Goal: Task Accomplishment & Management: Manage account settings

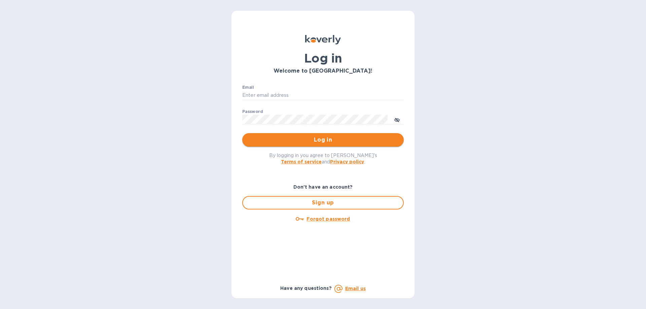
type input "finance@limcologistics.com"
click at [325, 141] on span "Log in" at bounding box center [322, 140] width 151 height 8
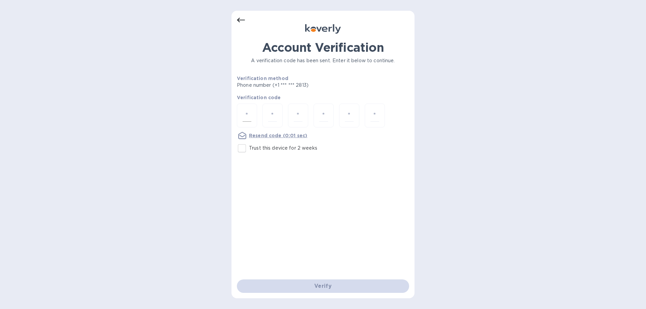
click at [250, 115] on input "number" at bounding box center [246, 115] width 9 height 12
type input "1"
type input "3"
type input "5"
type input "3"
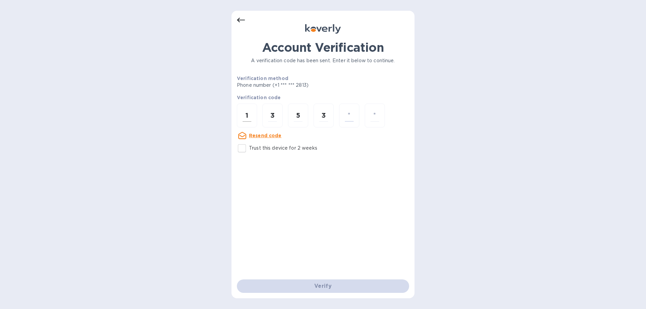
type input "0"
type input "3"
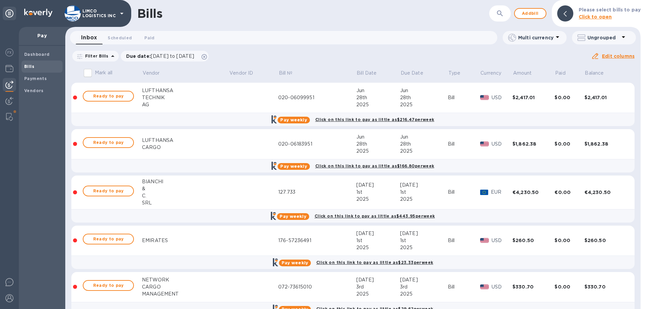
click at [30, 65] on b "Bills" at bounding box center [29, 66] width 10 height 5
click at [502, 13] on icon "button" at bounding box center [500, 13] width 6 height 6
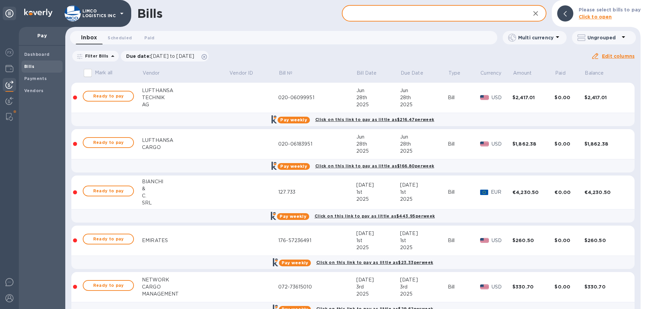
click at [355, 22] on div "Bills ​ Add bill Please select bills to pay Click to open" at bounding box center [352, 13] width 575 height 27
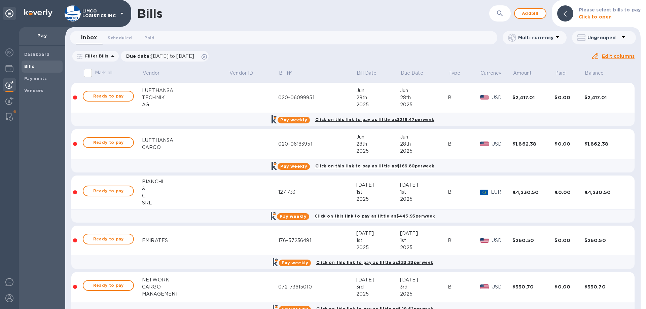
click at [342, 38] on div "Inbox 0 Scheduled 0 Paid 0" at bounding box center [286, 37] width 421 height 13
click at [495, 11] on div "​" at bounding box center [500, 13] width 22 height 16
click at [499, 11] on icon "button" at bounding box center [500, 13] width 8 height 8
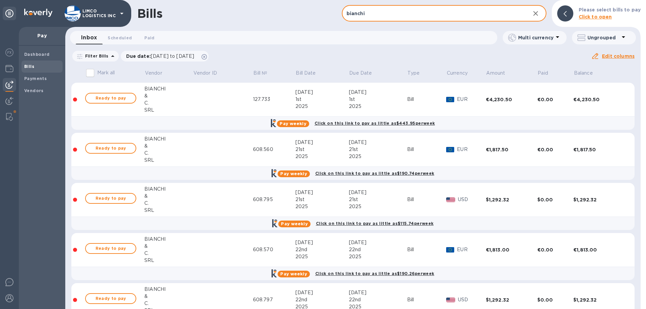
type input "bianchi"
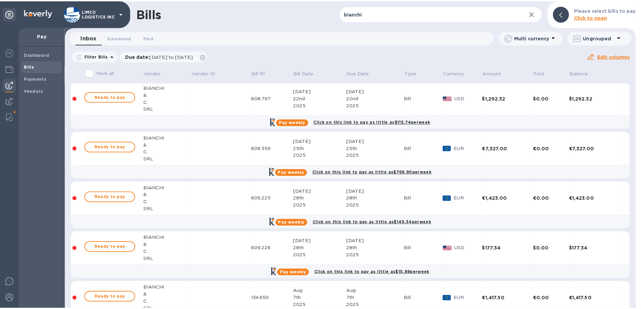
scroll to position [231, 0]
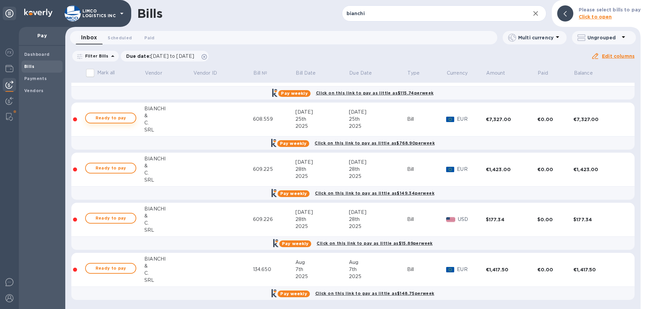
click at [114, 119] on span "Ready to pay" at bounding box center [110, 118] width 39 height 8
click at [107, 117] on span "Ready to pay" at bounding box center [110, 118] width 39 height 8
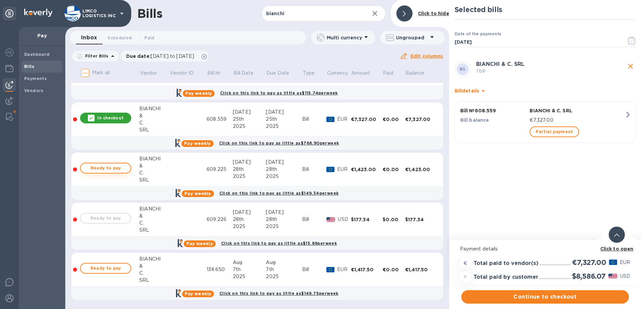
click at [109, 170] on span "Ready to pay" at bounding box center [105, 168] width 39 height 8
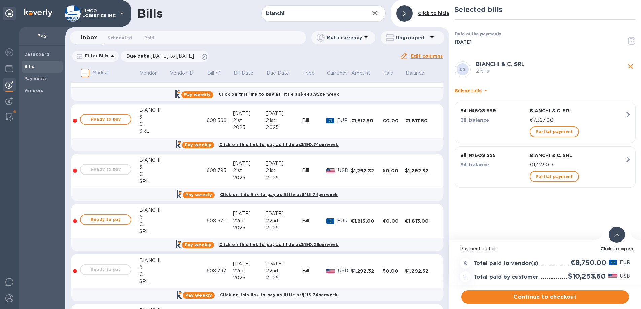
scroll to position [0, 0]
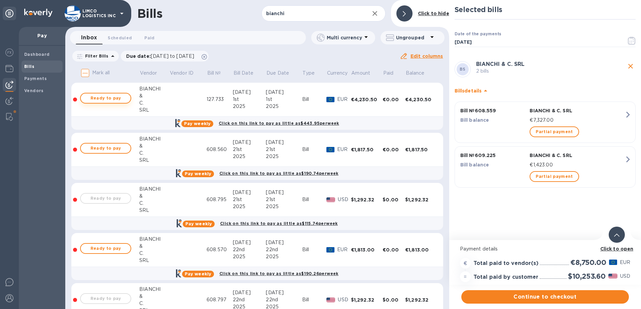
click at [113, 95] on span "Ready to pay" at bounding box center [105, 98] width 39 height 8
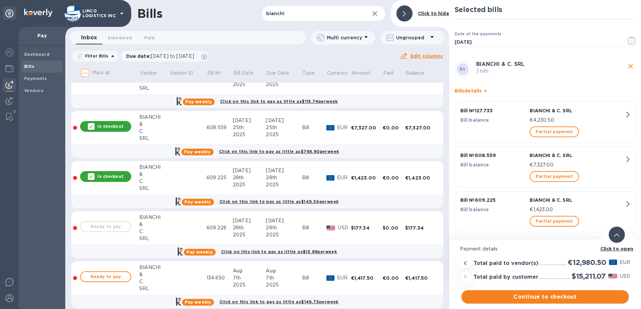
scroll to position [231, 0]
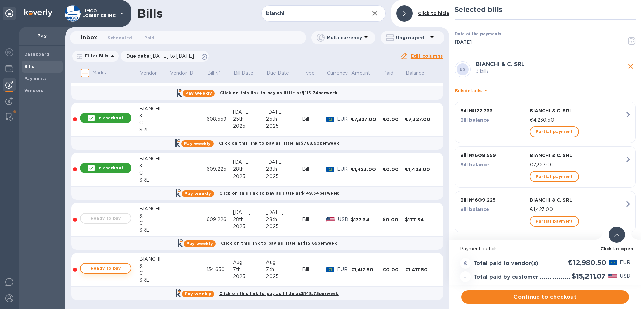
click at [117, 264] on span "Ready to pay" at bounding box center [105, 268] width 39 height 8
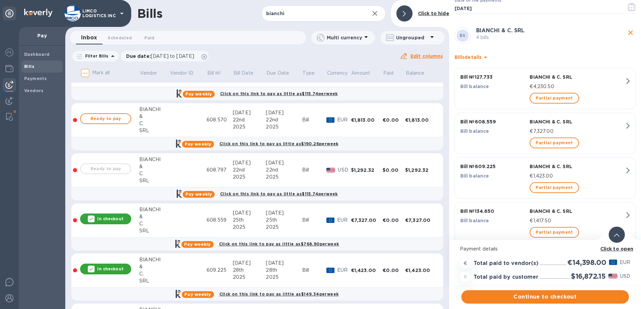
scroll to position [96, 0]
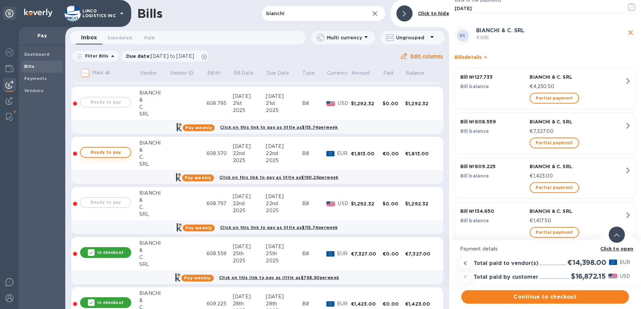
click at [103, 148] on span "Ready to pay" at bounding box center [105, 152] width 39 height 8
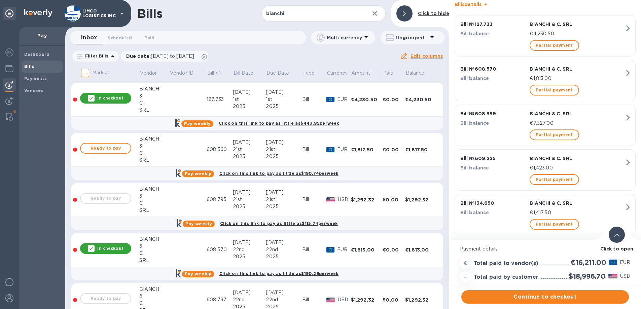
scroll to position [96, 0]
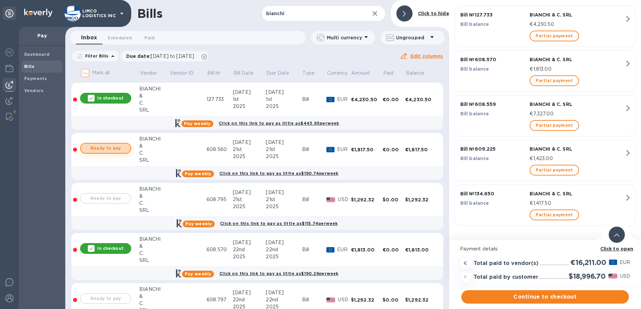
click at [112, 145] on span "Ready to pay" at bounding box center [105, 148] width 39 height 8
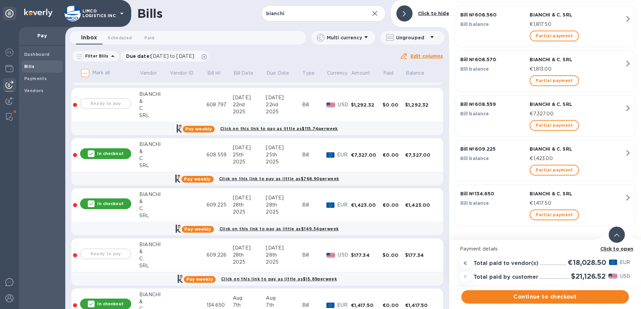
scroll to position [231, 0]
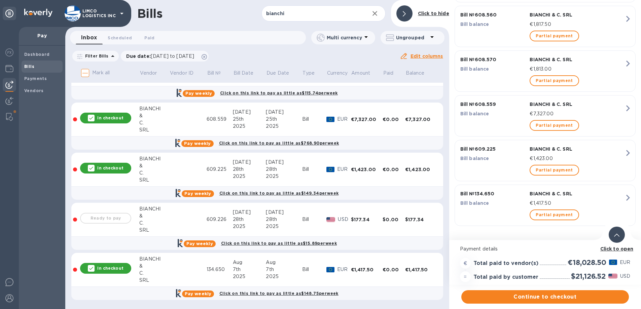
drag, startPoint x: 104, startPoint y: 267, endPoint x: 169, endPoint y: 272, distance: 65.1
click at [104, 267] on p "In checkout" at bounding box center [110, 268] width 26 height 6
drag, startPoint x: 105, startPoint y: 263, endPoint x: 9, endPoint y: 263, distance: 95.8
click at [105, 264] on span "Ready to pay" at bounding box center [105, 268] width 39 height 8
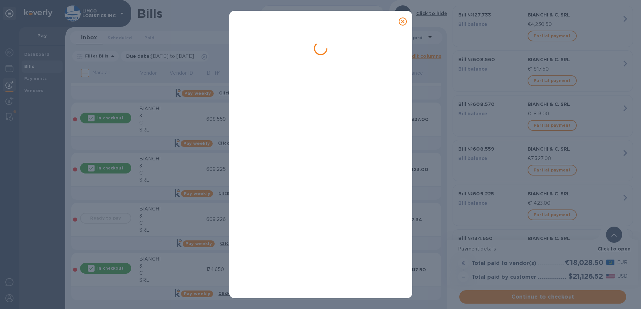
scroll to position [0, 0]
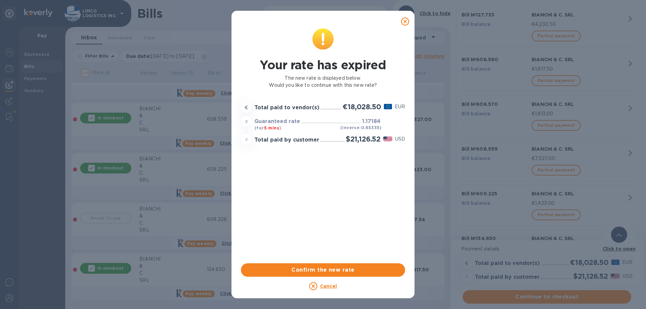
click at [407, 22] on icon at bounding box center [405, 21] width 8 height 8
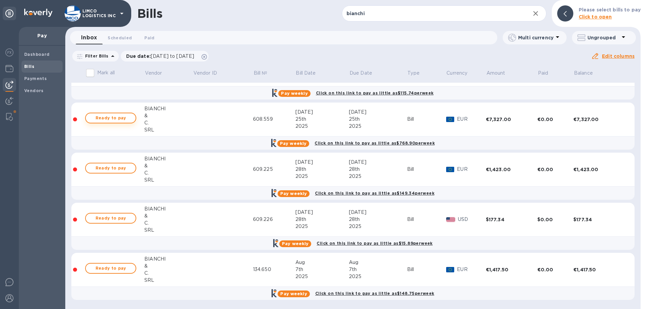
click at [105, 118] on span "Ready to pay" at bounding box center [110, 118] width 39 height 8
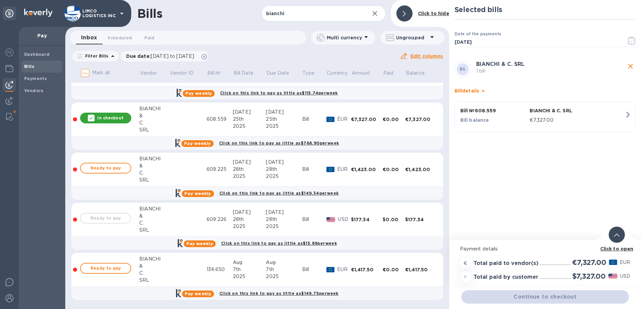
drag, startPoint x: 103, startPoint y: 167, endPoint x: 105, endPoint y: 178, distance: 10.4
click at [103, 167] on span "Ready to pay" at bounding box center [105, 168] width 39 height 8
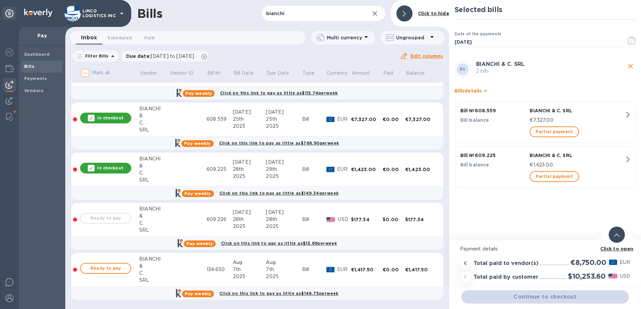
scroll to position [5, 0]
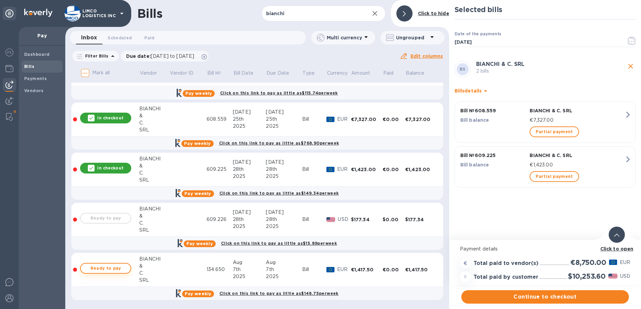
click at [106, 264] on span "Ready to pay" at bounding box center [105, 268] width 39 height 8
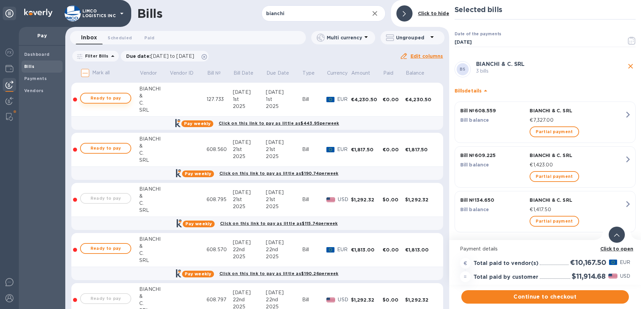
scroll to position [0, 0]
click at [102, 93] on button "Ready to pay" at bounding box center [105, 98] width 51 height 11
click at [114, 149] on span "Ready to pay" at bounding box center [105, 148] width 39 height 8
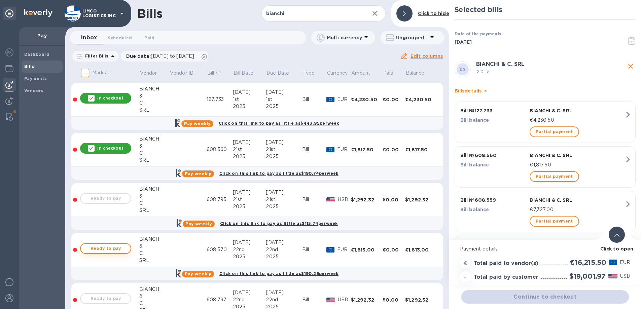
click at [106, 247] on span "Ready to pay" at bounding box center [105, 248] width 39 height 8
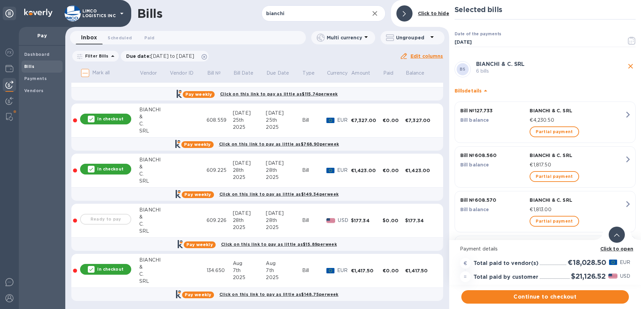
scroll to position [231, 0]
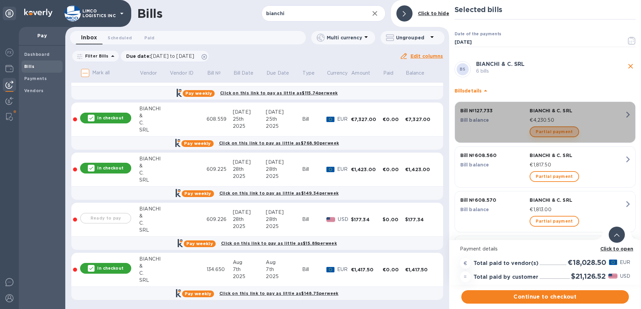
click at [562, 131] on span "Partial payment" at bounding box center [553, 132] width 37 height 8
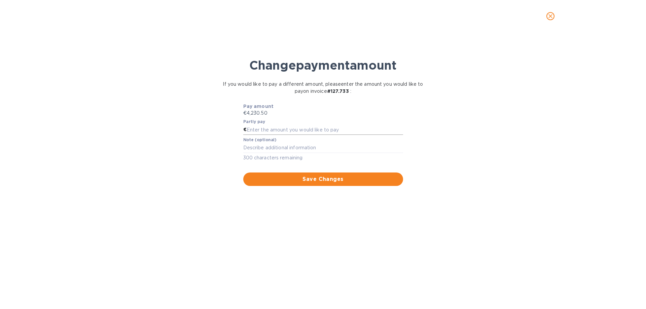
click at [276, 130] on input "text" at bounding box center [324, 130] width 156 height 10
type input "1,830.5"
click at [279, 148] on textarea at bounding box center [323, 148] width 160 height 6
click at [260, 149] on textarea at bounding box center [323, 148] width 160 height 6
paste textarea "608793"
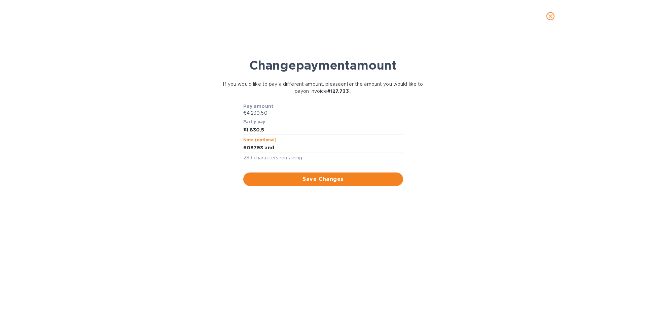
click at [298, 147] on textarea "608793 and" at bounding box center [323, 148] width 160 height 6
paste textarea "608796"
click at [243, 149] on textarea "608793 and 608796 used" at bounding box center [323, 148] width 160 height 6
click at [345, 150] on textarea "Credit note 608793 and 608796 used" at bounding box center [323, 148] width 160 height 6
type textarea "Credit note 608793 and 608796 used"
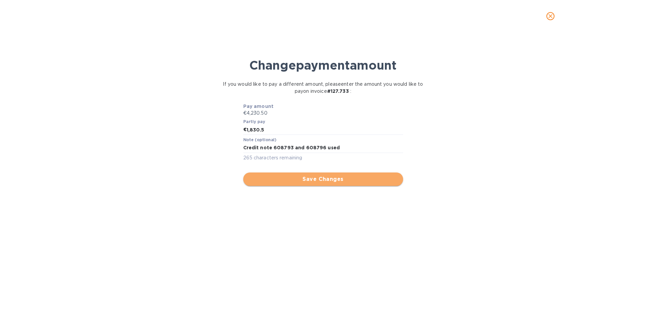
click at [346, 184] on button "Save Changes" at bounding box center [323, 178] width 160 height 13
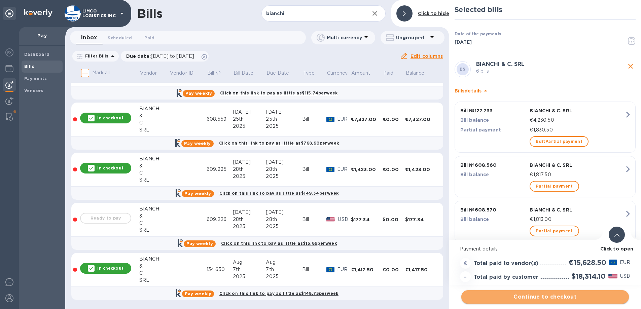
click at [542, 298] on span "Continue to checkout" at bounding box center [544, 297] width 157 height 8
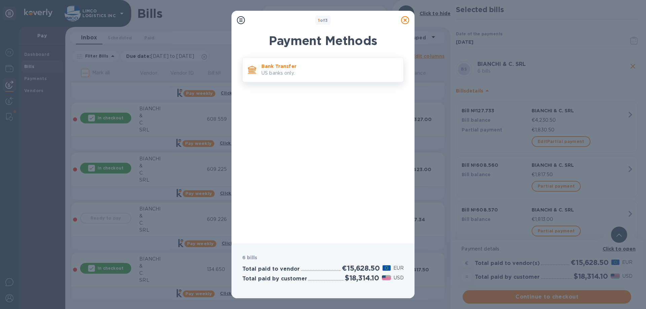
click at [301, 73] on p "US banks only." at bounding box center [329, 73] width 137 height 7
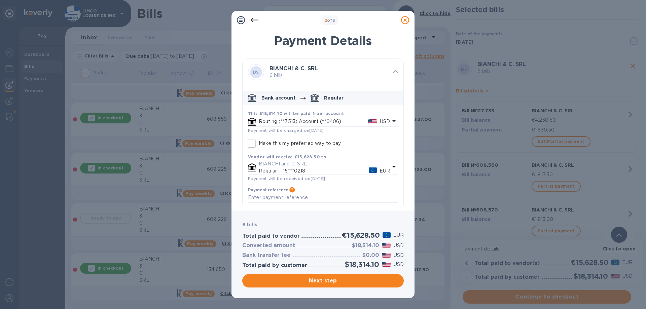
click at [406, 19] on icon at bounding box center [405, 20] width 8 height 8
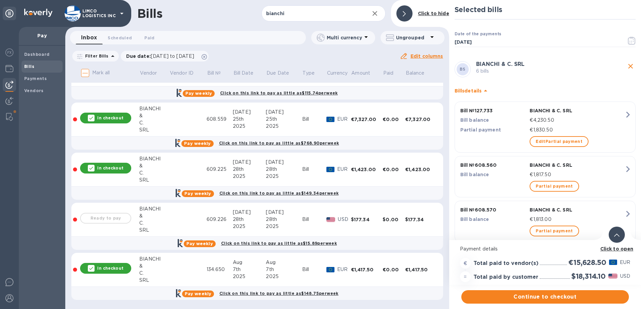
scroll to position [5, 0]
click at [107, 265] on p "In checkout" at bounding box center [110, 268] width 26 height 6
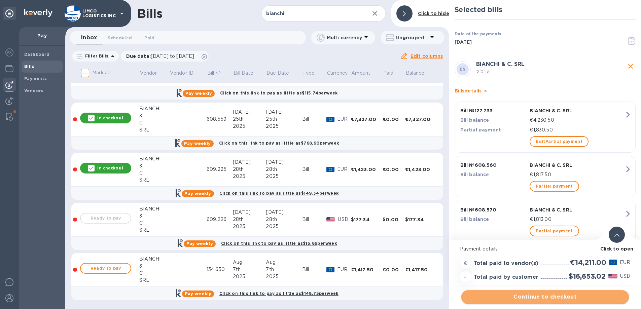
click at [530, 293] on span "Continue to checkout" at bounding box center [544, 297] width 157 height 8
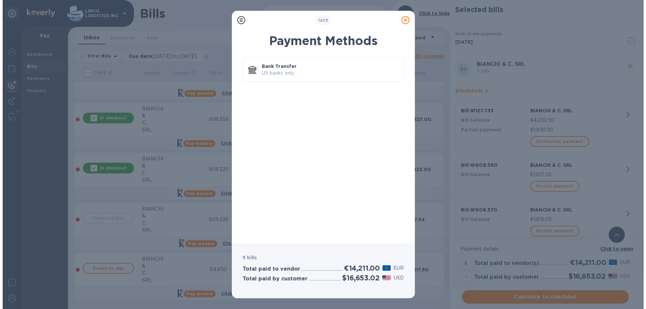
scroll to position [0, 0]
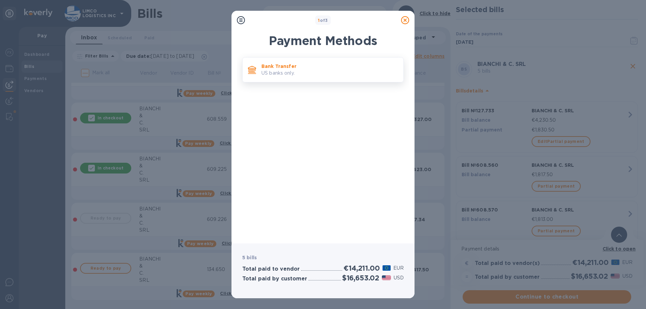
click at [287, 76] on p "US banks only." at bounding box center [329, 73] width 137 height 7
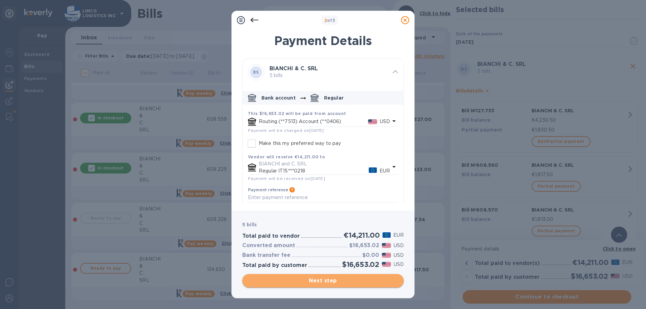
click at [329, 283] on span "Next step" at bounding box center [322, 281] width 151 height 8
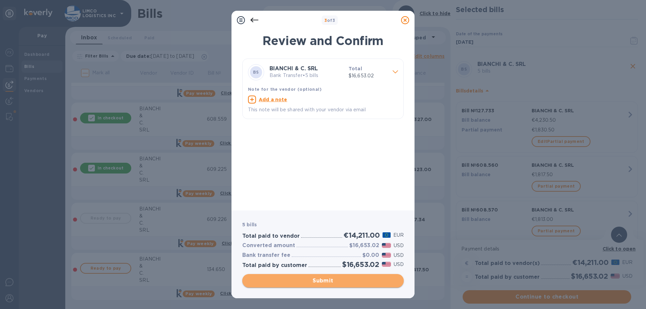
click at [313, 282] on span "Submit" at bounding box center [322, 281] width 151 height 8
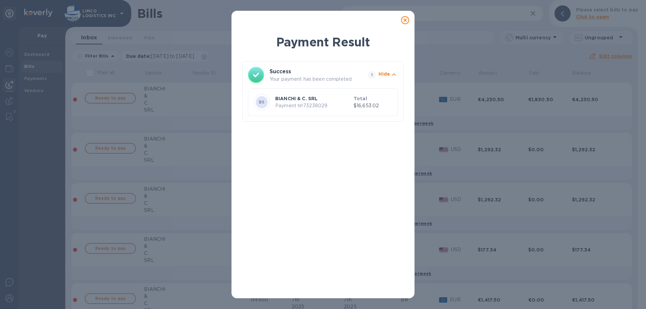
click at [308, 107] on p "Payment № 73238029" at bounding box center [313, 105] width 76 height 7
click at [401, 22] on icon at bounding box center [405, 20] width 8 height 8
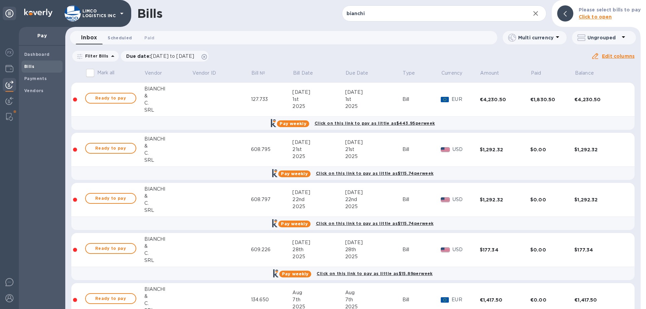
click at [120, 37] on span "Scheduled 0" at bounding box center [120, 37] width 24 height 7
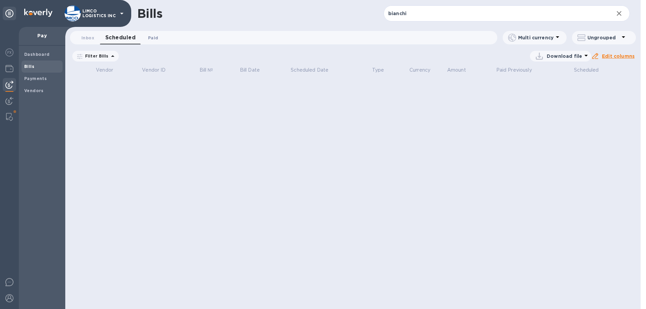
click at [149, 36] on span "Paid 0" at bounding box center [153, 37] width 10 height 7
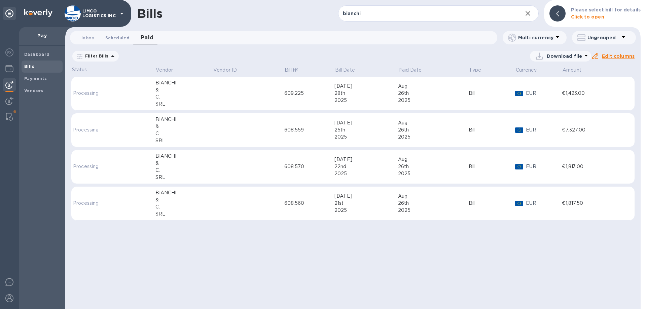
click at [111, 37] on span "Scheduled 0" at bounding box center [117, 37] width 24 height 7
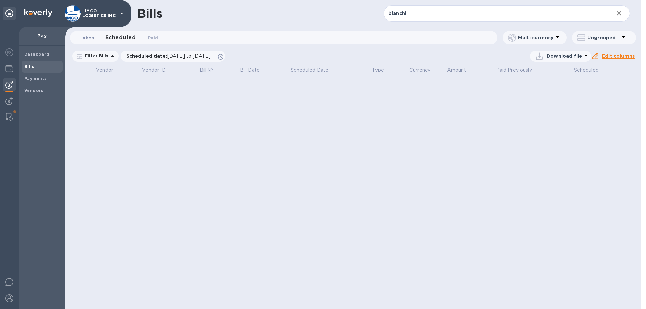
click at [90, 41] on span "Inbox 0" at bounding box center [87, 37] width 13 height 7
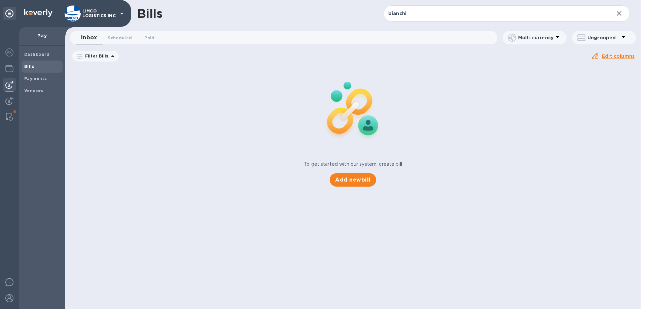
click at [33, 67] on b "Bills" at bounding box center [29, 66] width 10 height 5
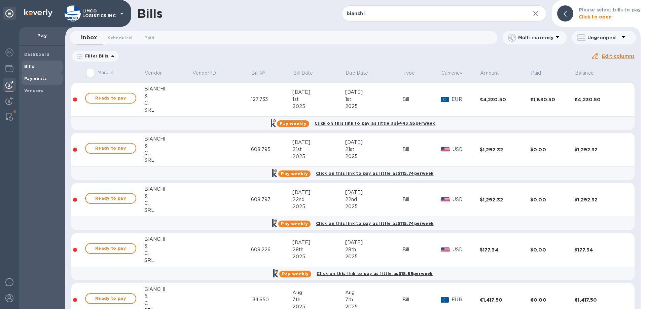
click at [37, 78] on b "Payments" at bounding box center [35, 78] width 23 height 5
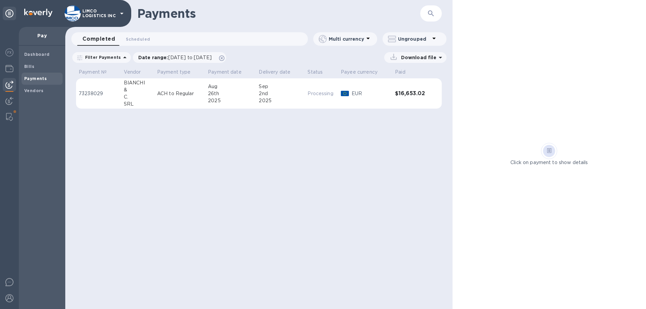
click at [291, 99] on div "2025" at bounding box center [280, 100] width 43 height 7
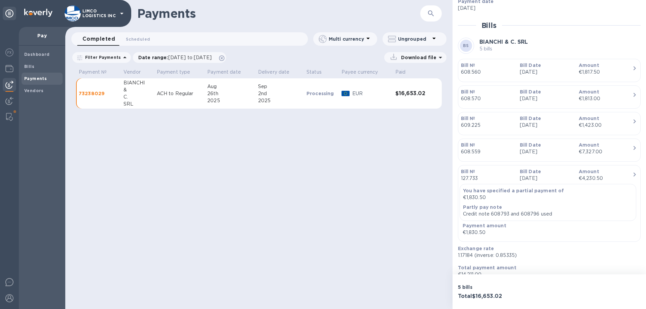
scroll to position [163, 0]
